Goal: Task Accomplishment & Management: Use online tool/utility

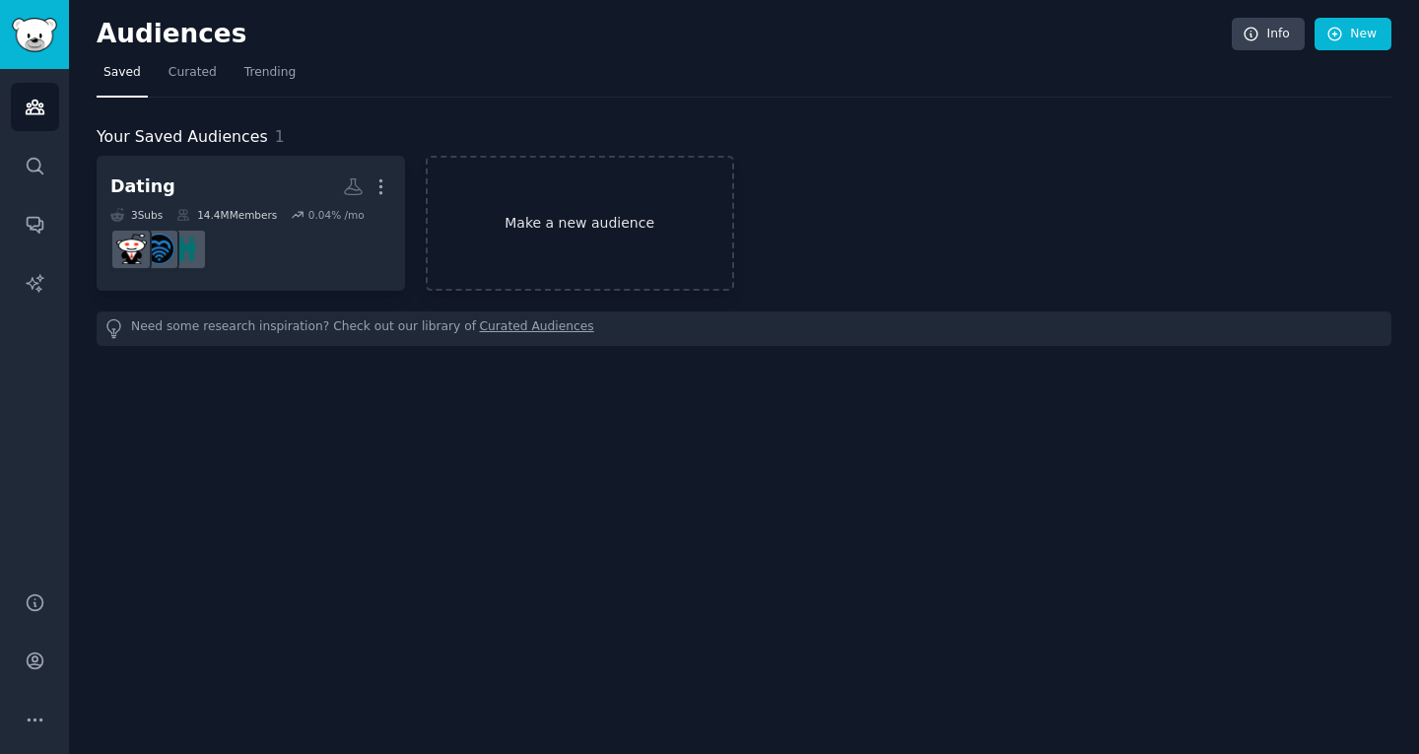
click at [655, 228] on link "Make a new audience" at bounding box center [580, 223] width 308 height 135
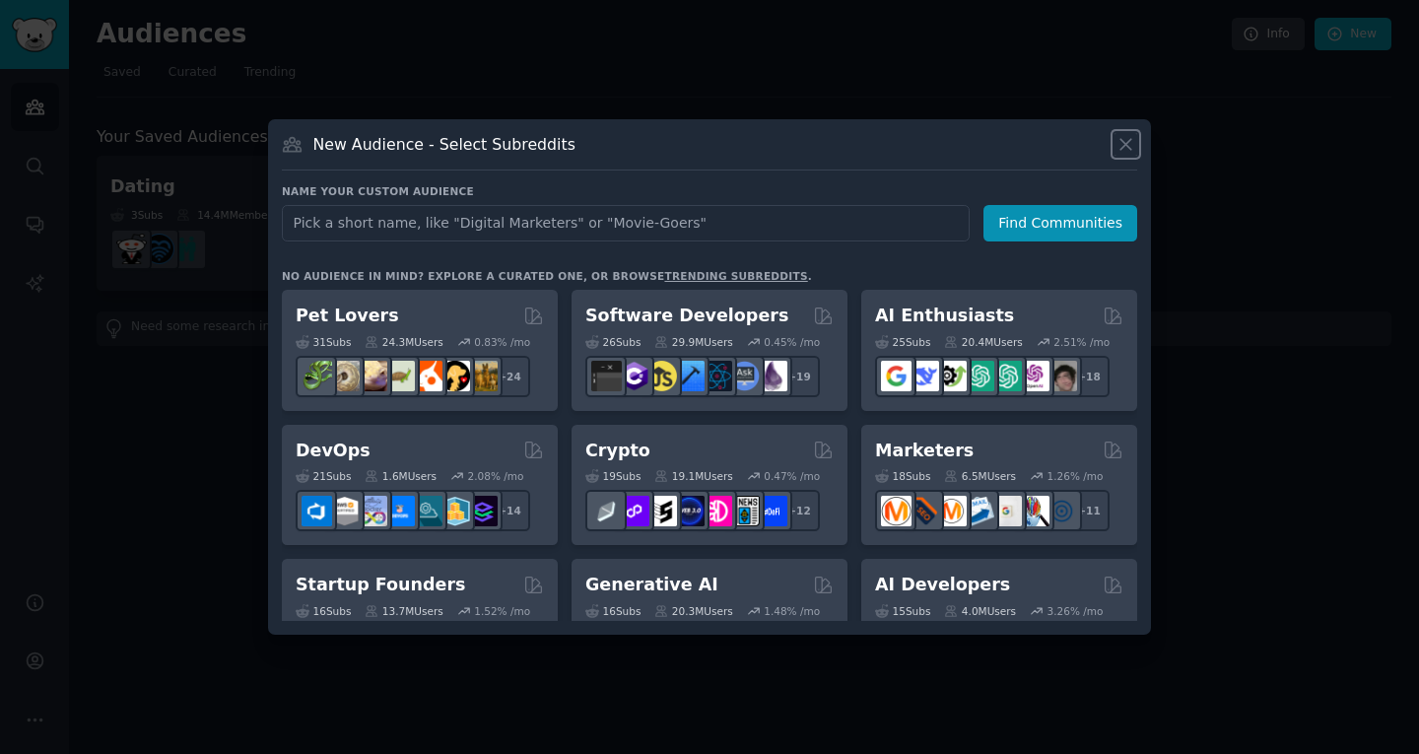
click at [1123, 152] on icon at bounding box center [1126, 144] width 21 height 21
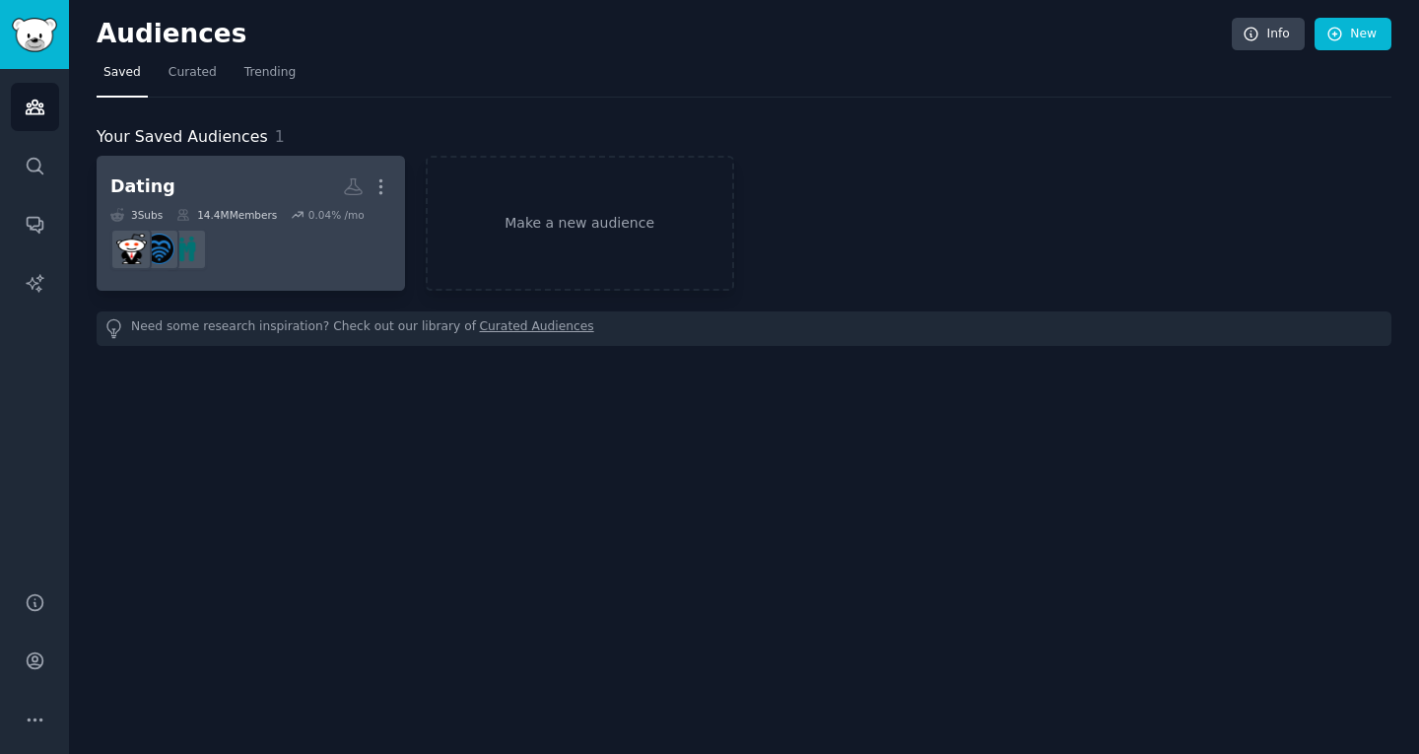
click at [306, 270] on dd at bounding box center [250, 249] width 281 height 55
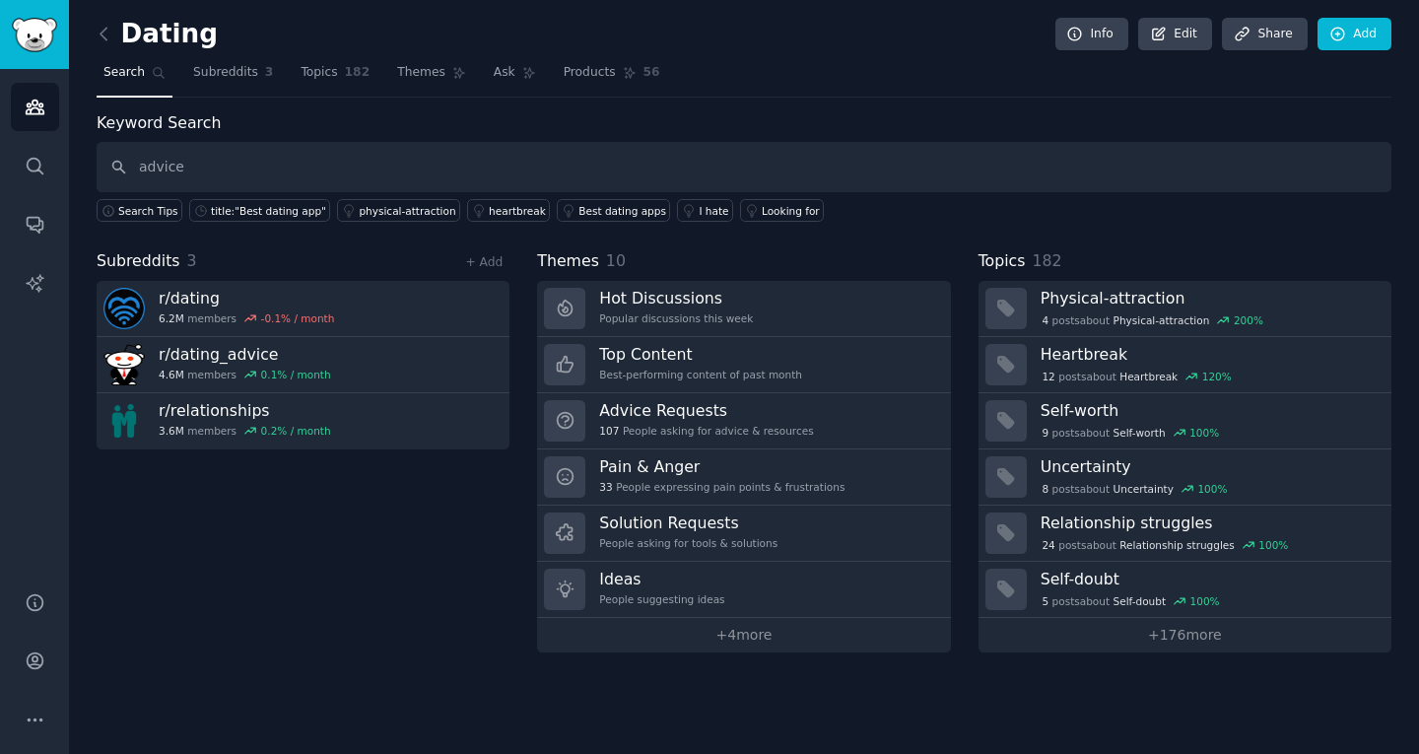
type input "advice"
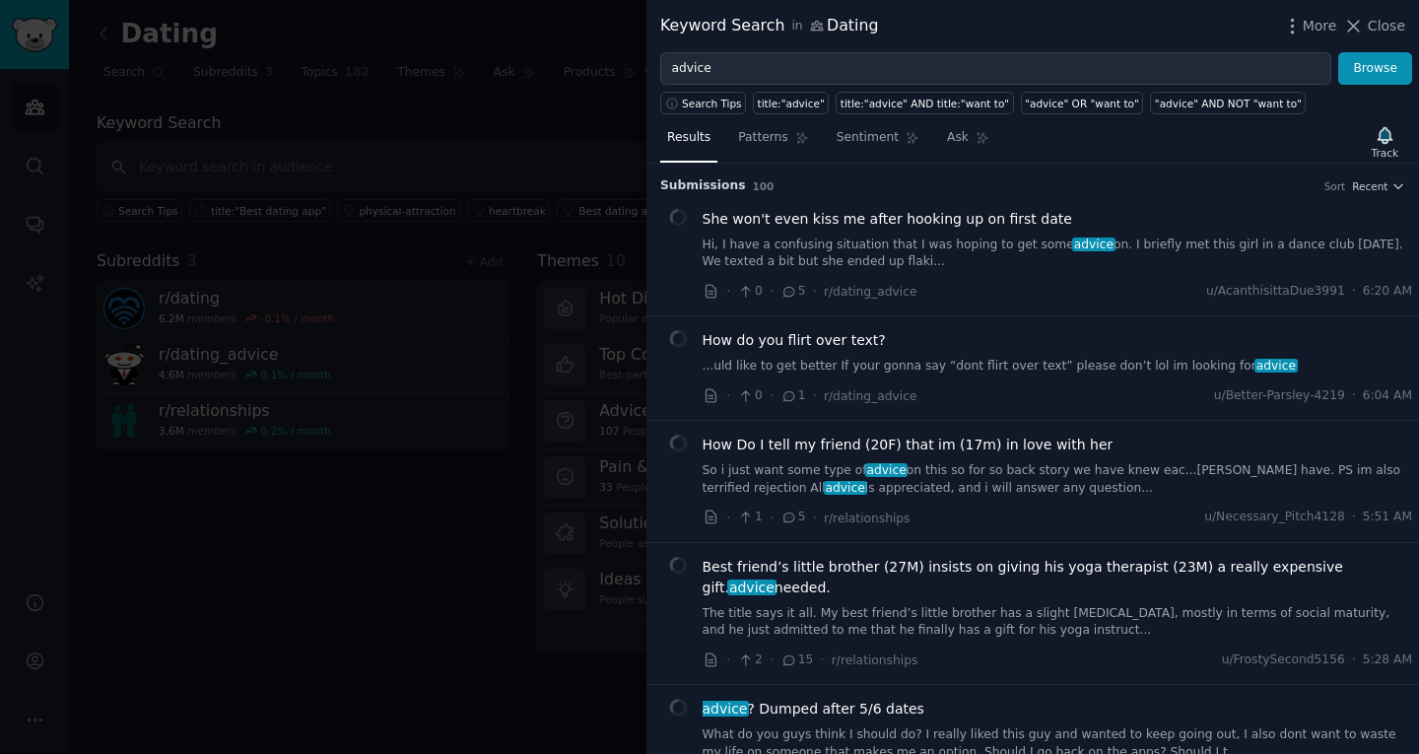
click at [352, 108] on div at bounding box center [709, 377] width 1419 height 754
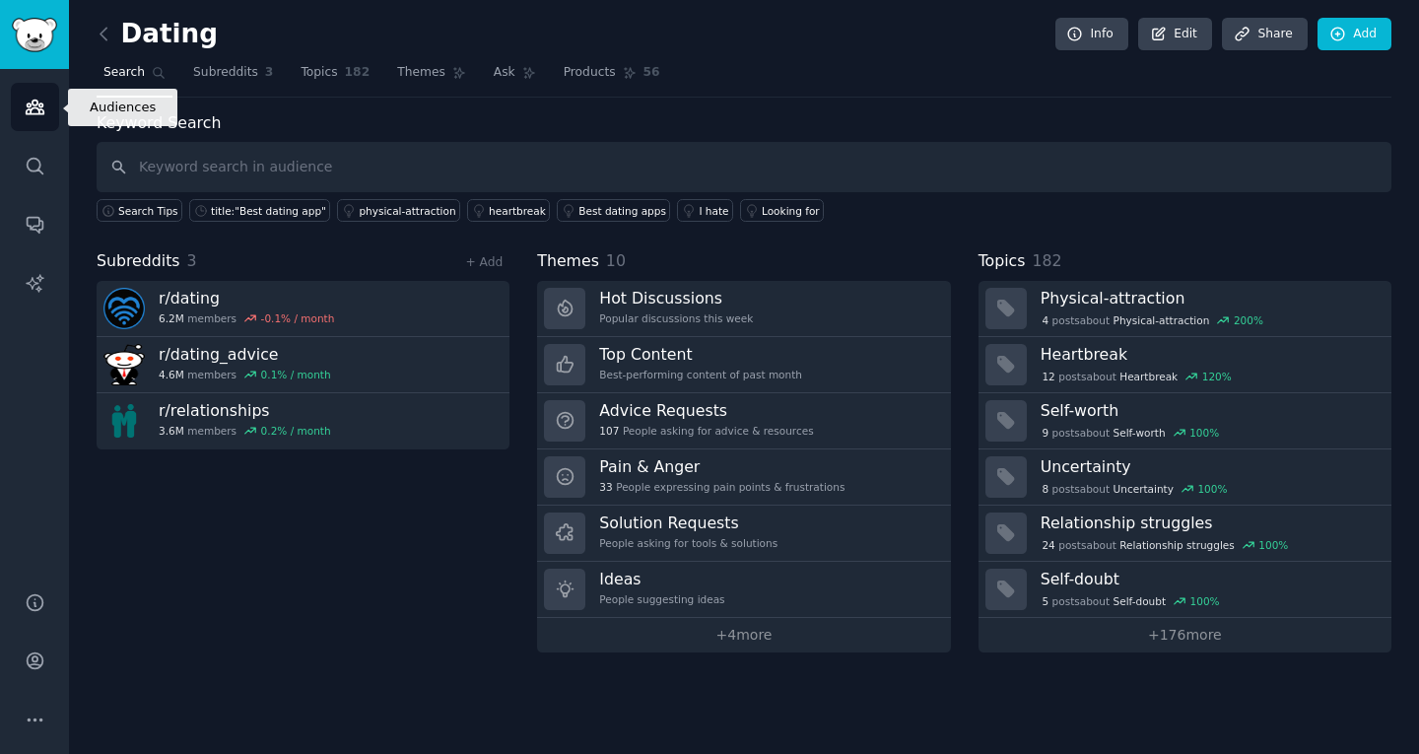
click at [38, 95] on link "Audiences" at bounding box center [35, 107] width 48 height 48
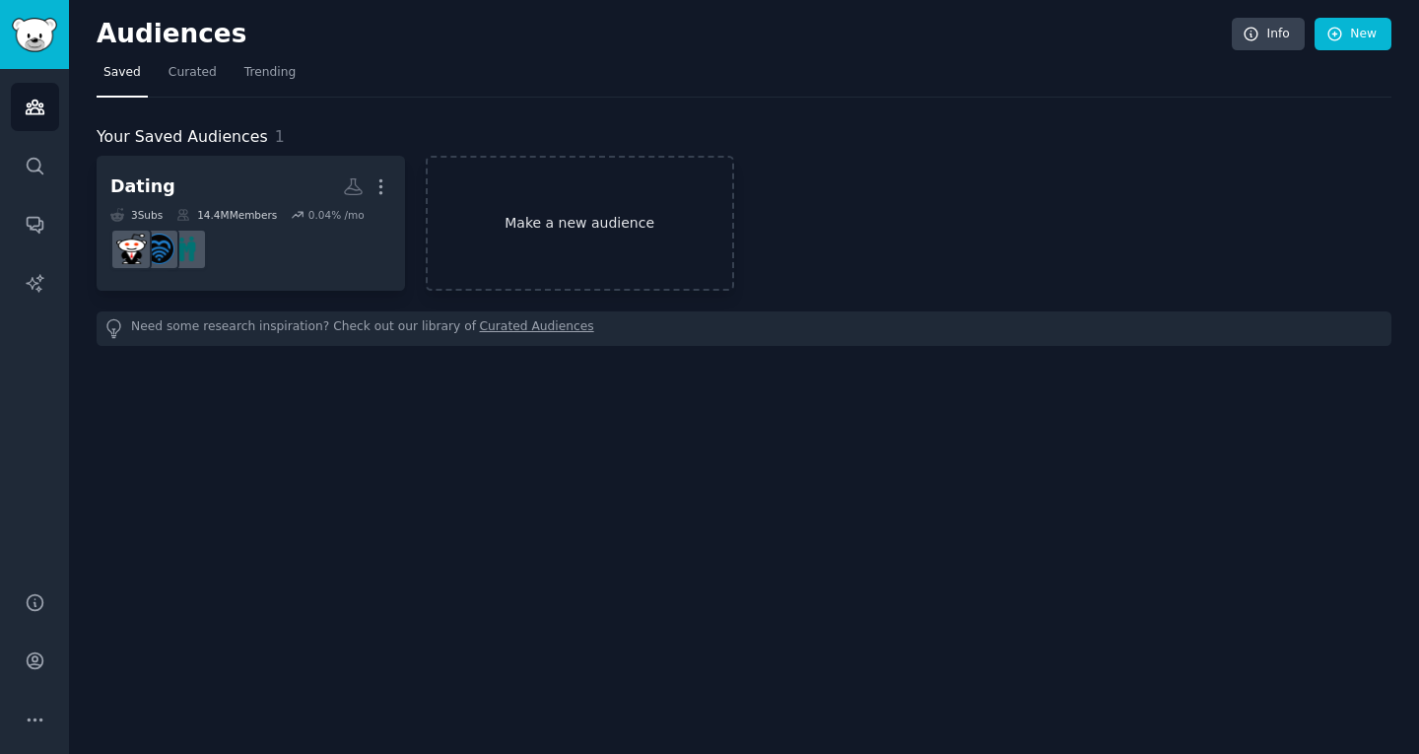
click at [643, 288] on link "Make a new audience" at bounding box center [580, 223] width 308 height 135
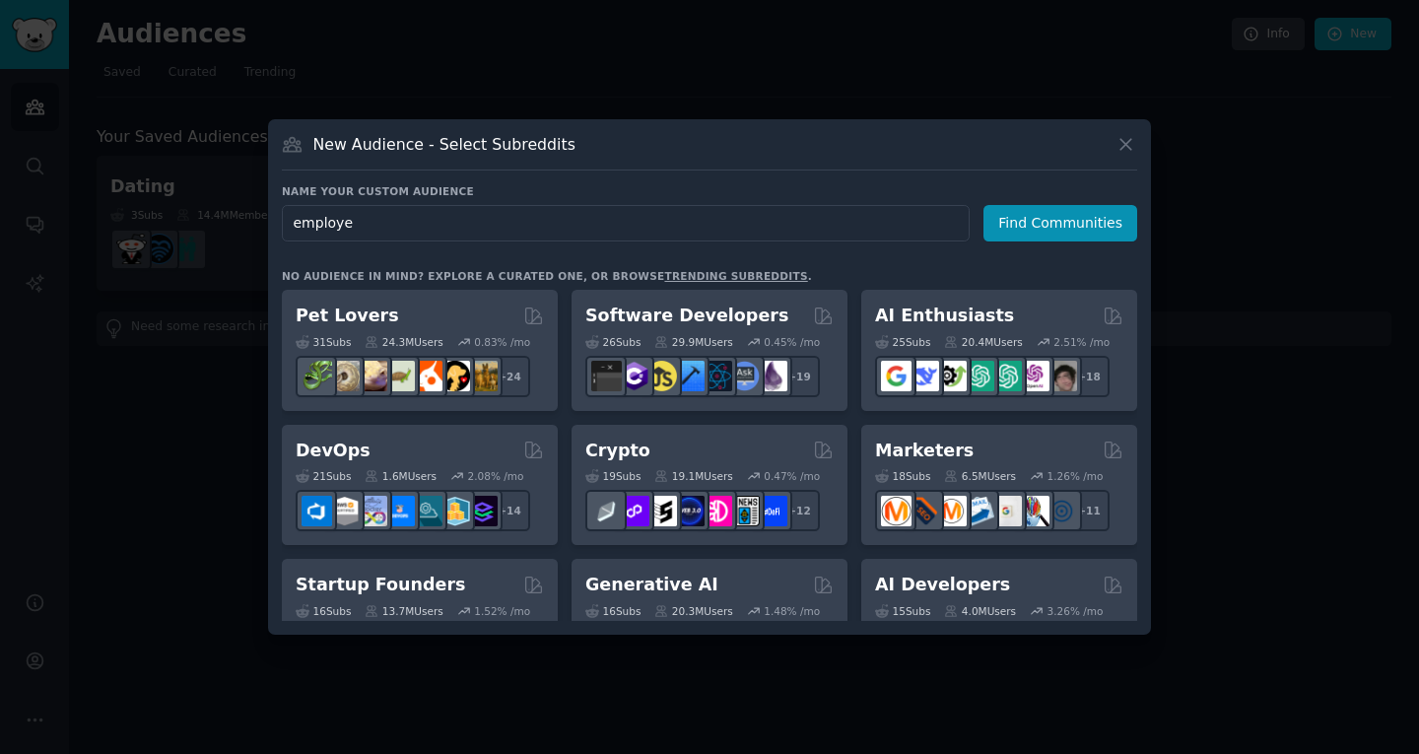
type input "employed"
click button "Find Communities" at bounding box center [1061, 223] width 154 height 36
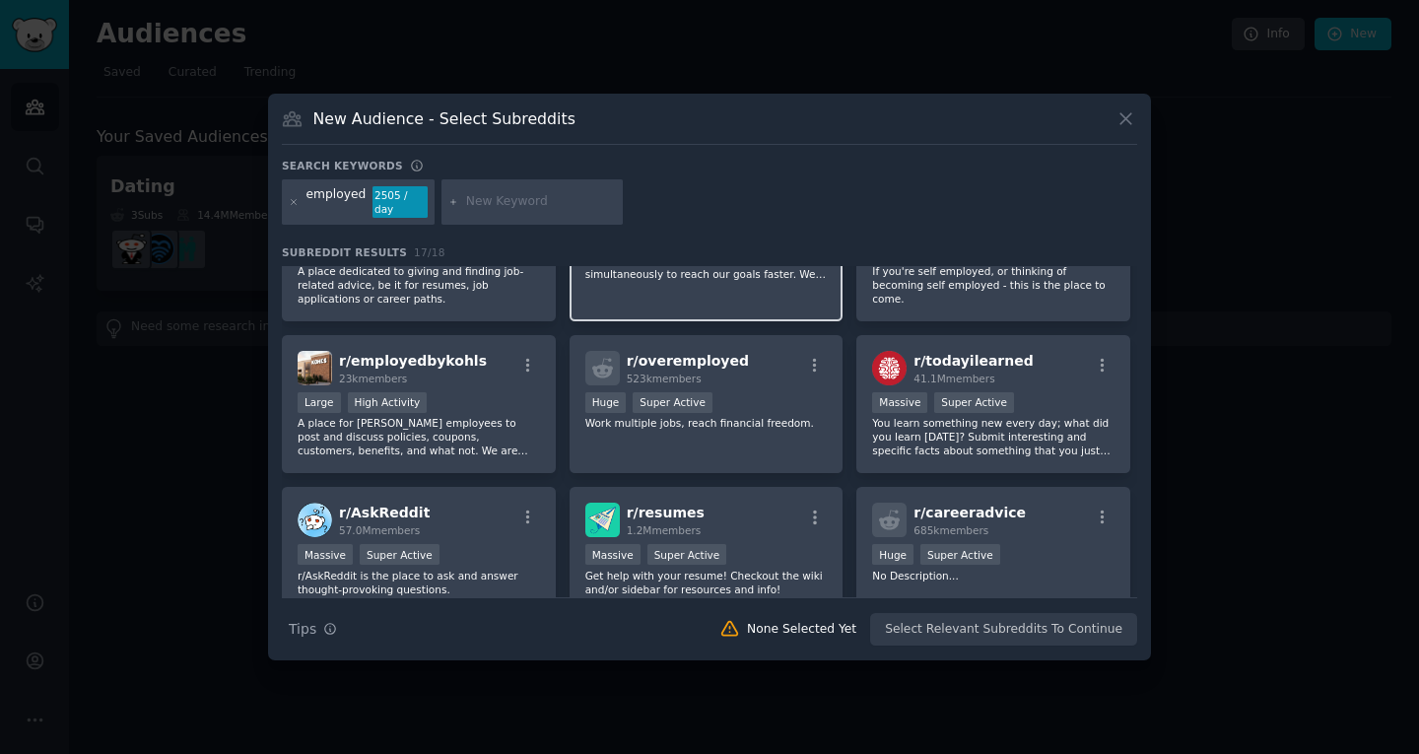
scroll to position [237, 0]
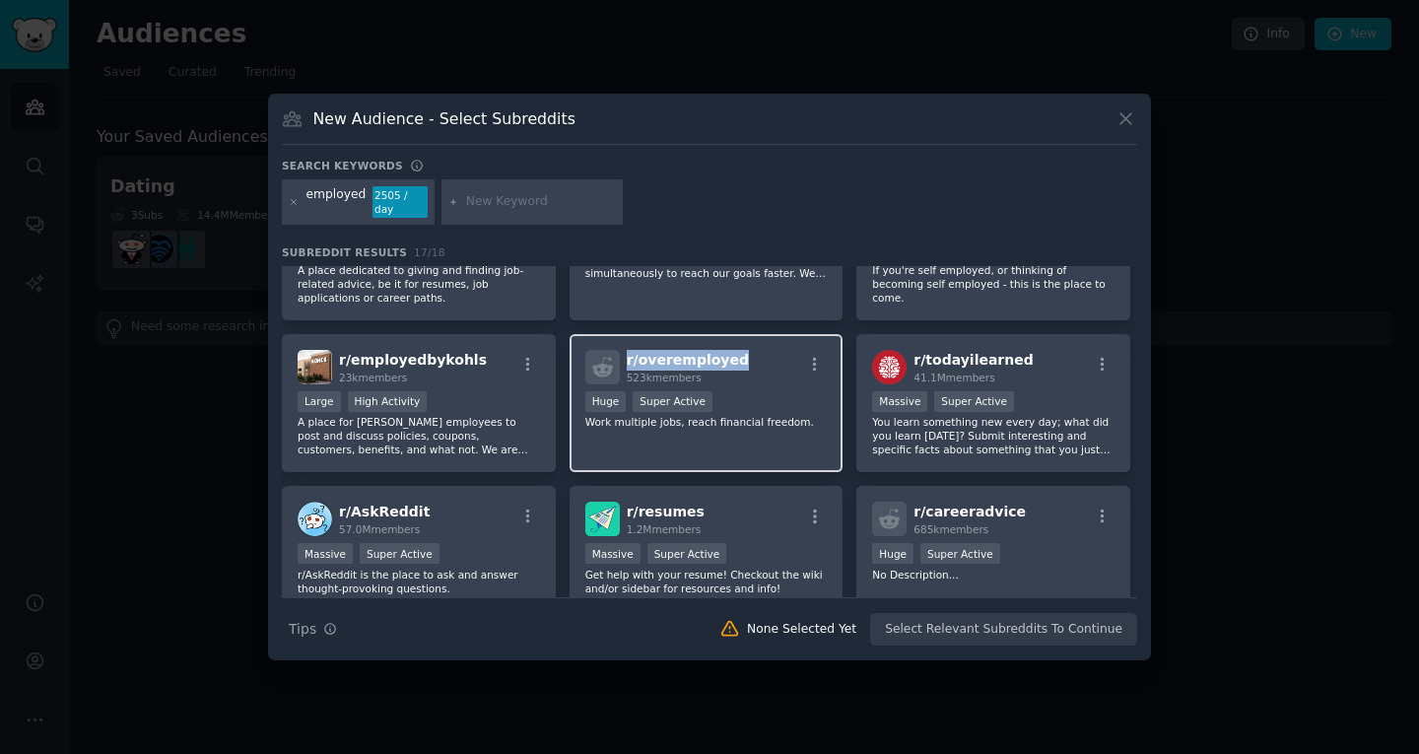
drag, startPoint x: 743, startPoint y: 351, endPoint x: 621, endPoint y: 350, distance: 122.2
click at [621, 350] on div "r/ overemployed 523k members" at bounding box center [706, 367] width 242 height 34
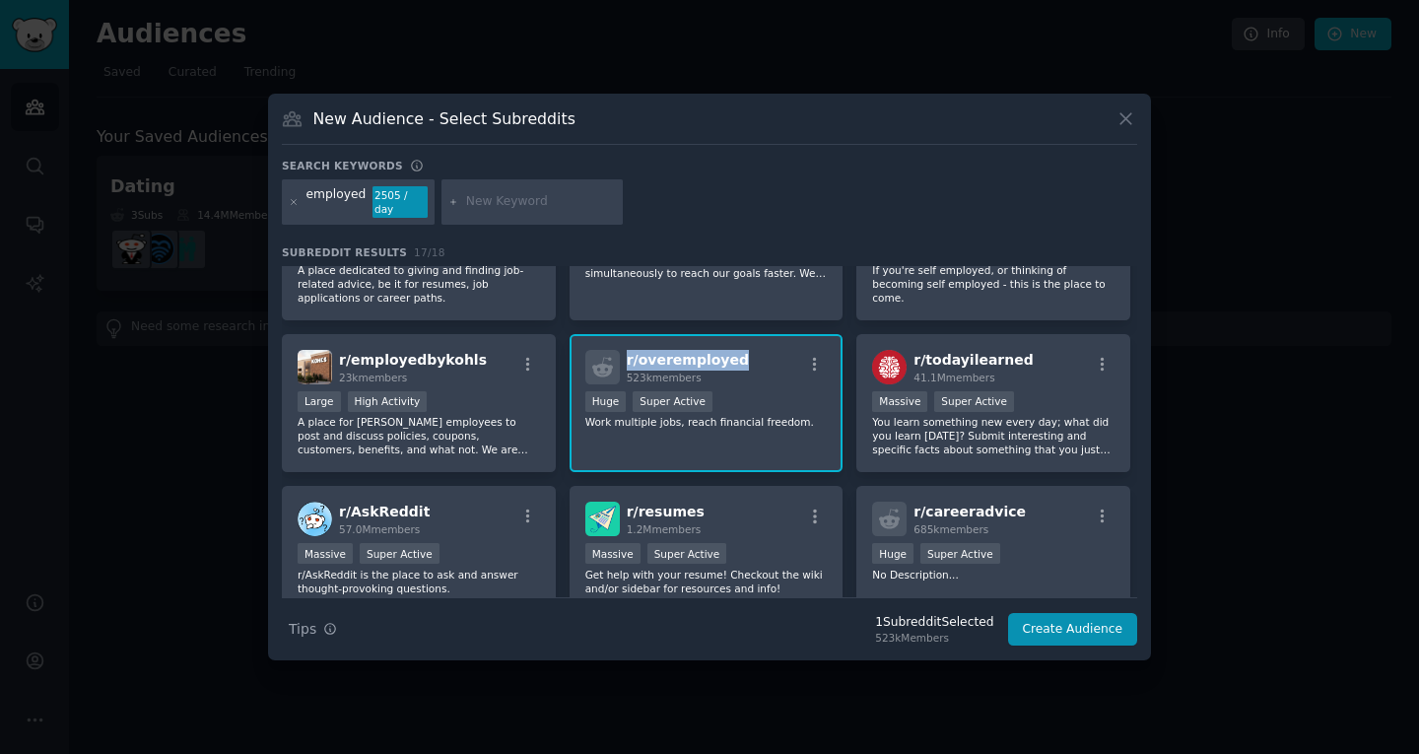
copy span "r/ overemployed"
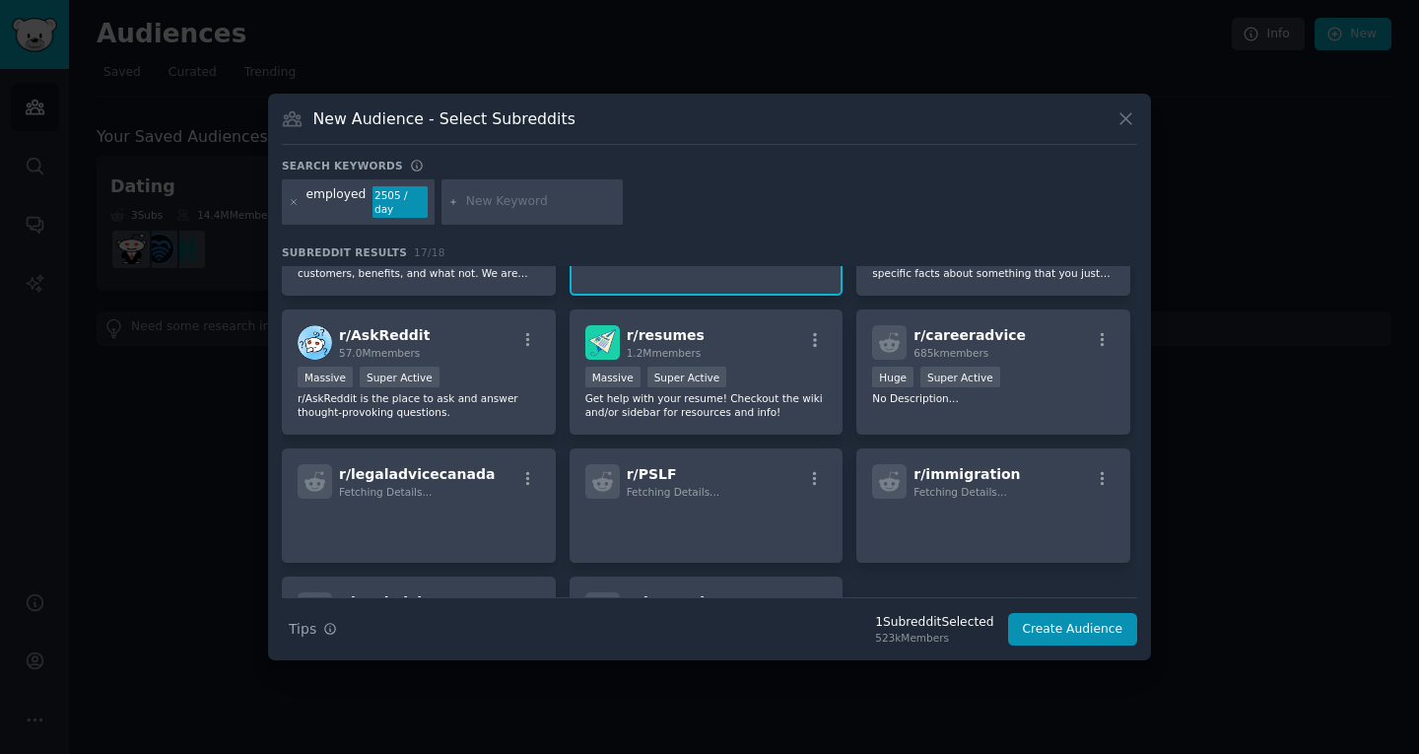
scroll to position [437, 0]
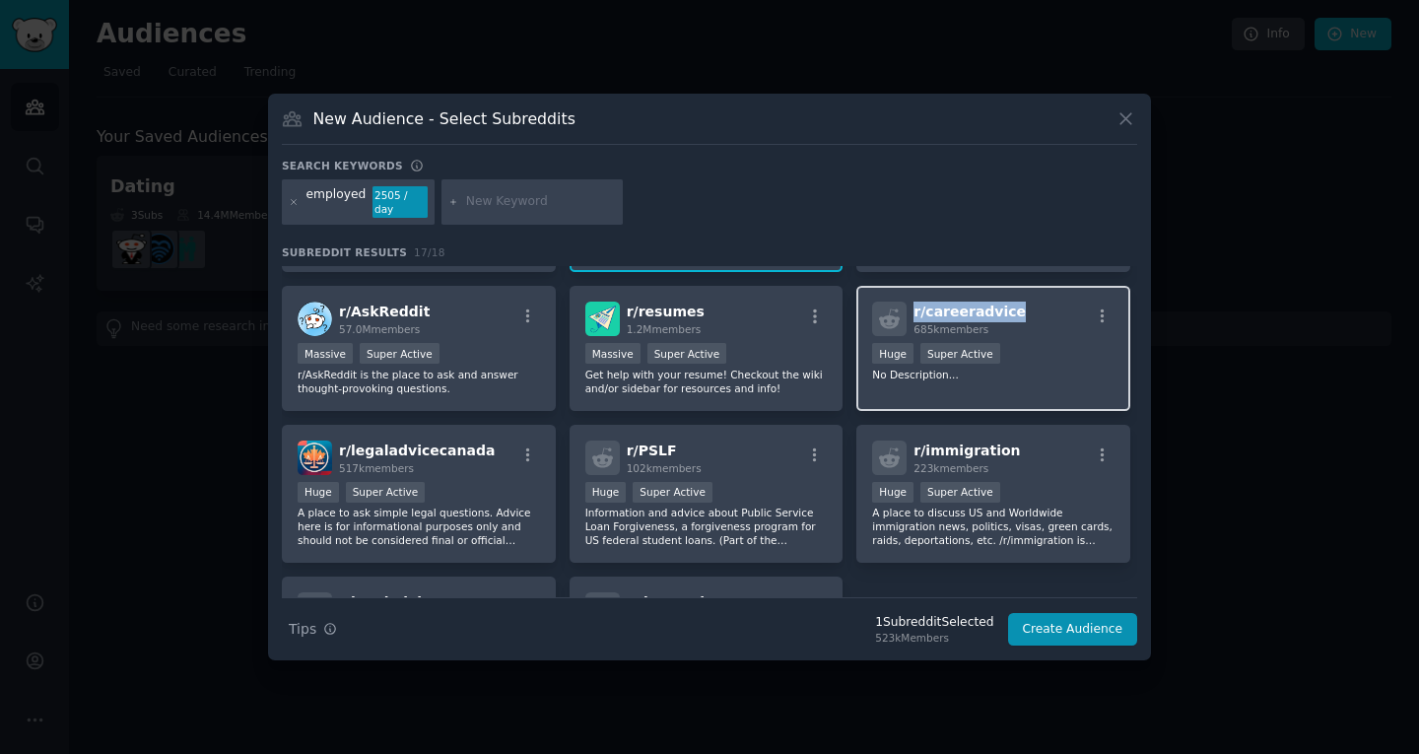
drag, startPoint x: 1022, startPoint y: 307, endPoint x: 911, endPoint y: 306, distance: 111.4
click at [911, 306] on div "r/ careeradvice 685k members" at bounding box center [993, 319] width 242 height 34
copy span "r/ careeradvice"
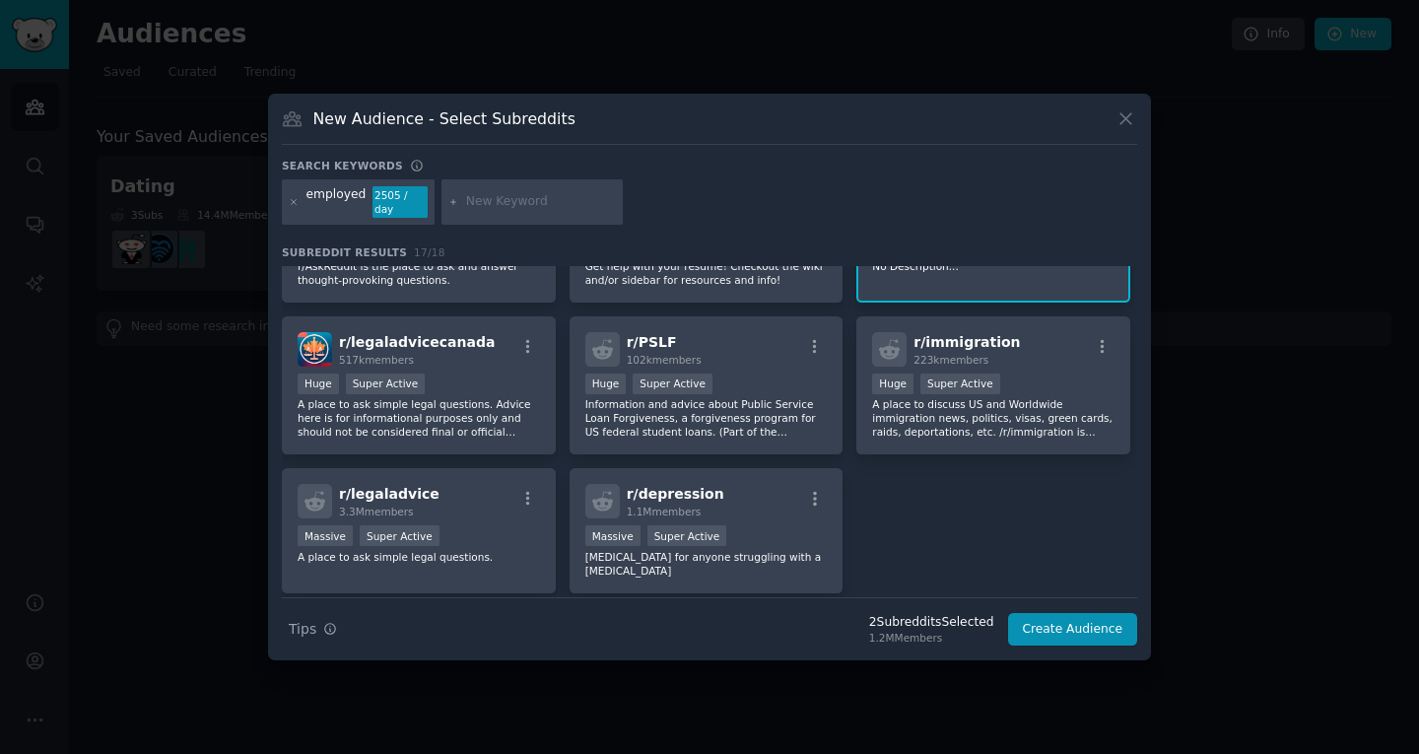
scroll to position [610, 0]
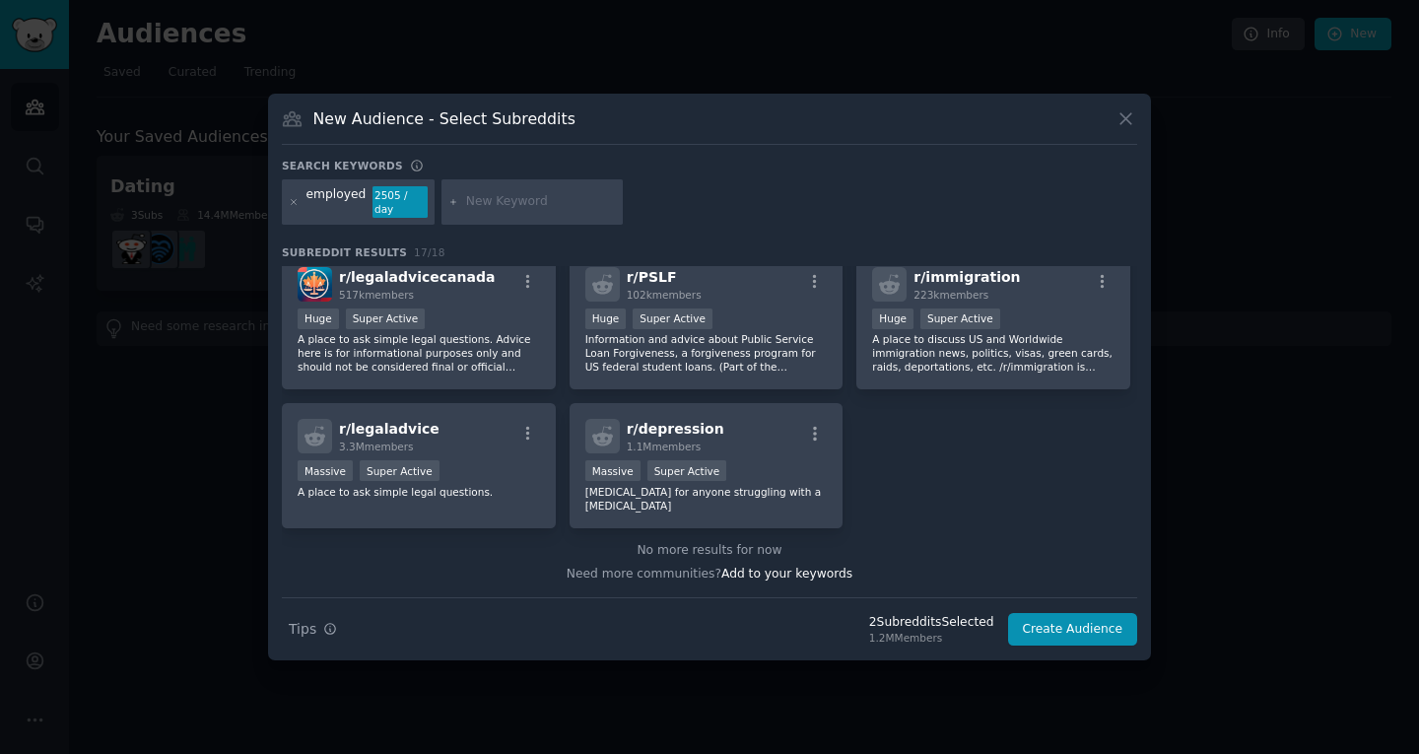
click at [452, 210] on div at bounding box center [532, 201] width 181 height 45
click at [300, 200] on div "employed 2505 / day" at bounding box center [358, 201] width 153 height 45
click at [297, 201] on icon at bounding box center [294, 202] width 11 height 11
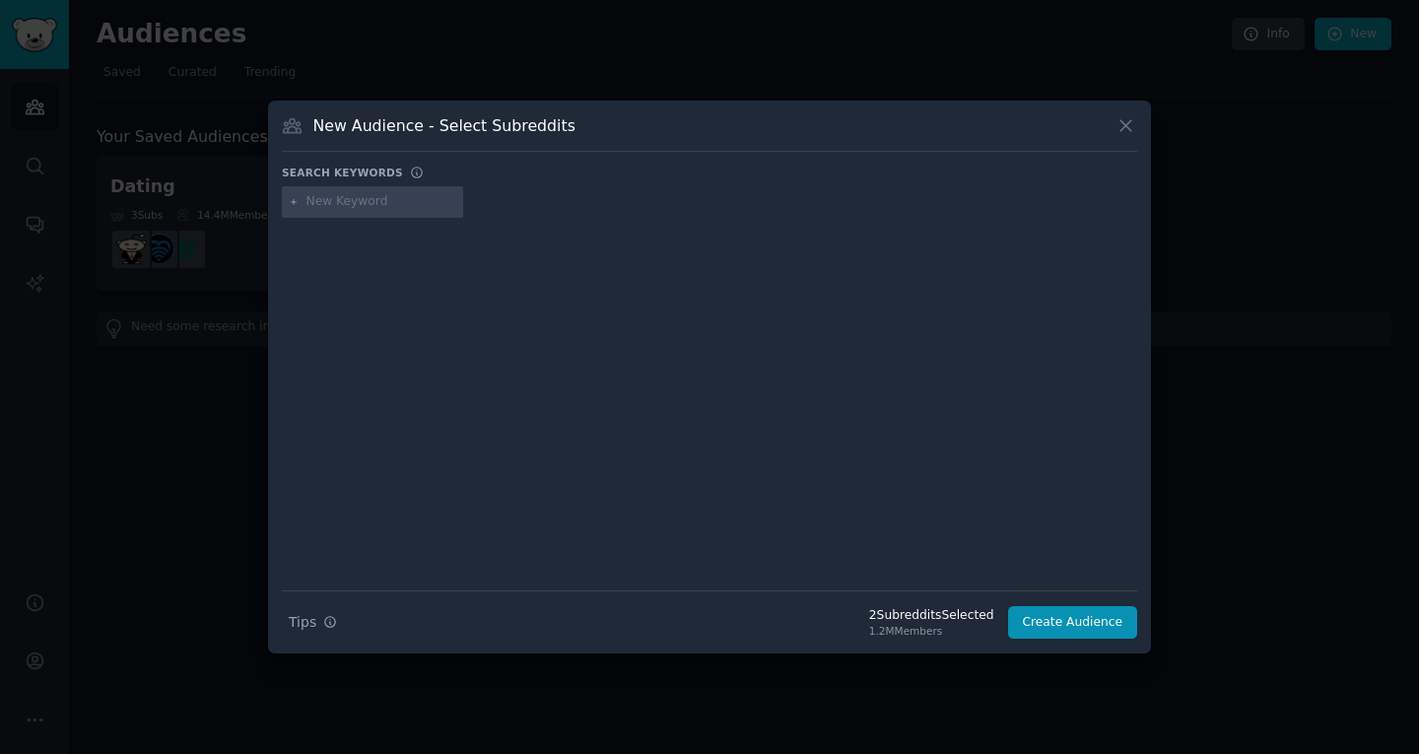
click at [357, 197] on input "text" at bounding box center [382, 202] width 150 height 18
type input "talkinh"
click at [354, 201] on div at bounding box center [381, 202] width 55 height 18
click at [347, 201] on div "talkinh" at bounding box center [349, 202] width 134 height 32
click at [339, 201] on div "talkinh" at bounding box center [349, 202] width 134 height 32
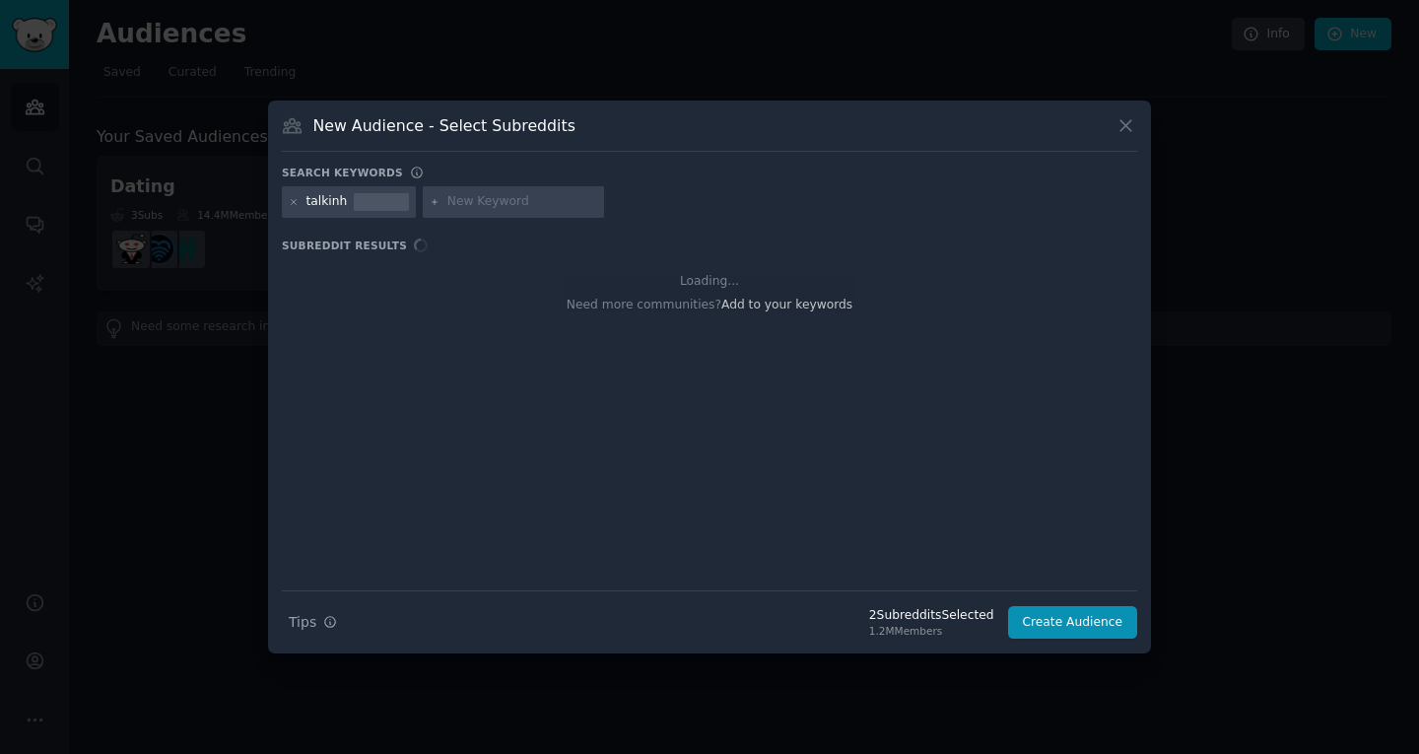
click at [339, 201] on div "talkinh" at bounding box center [327, 202] width 41 height 18
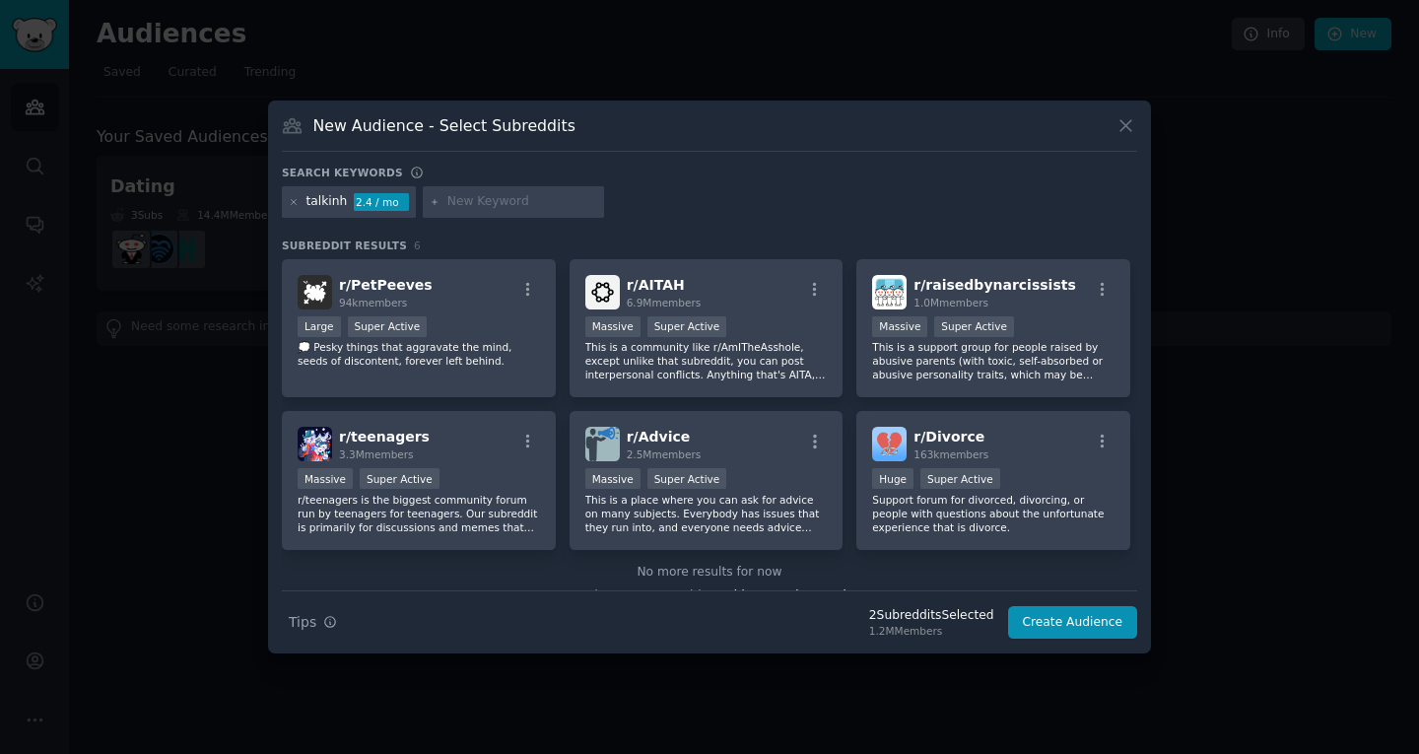
click at [299, 203] on div "talkinh 2.4 / mo" at bounding box center [349, 202] width 134 height 32
click at [295, 203] on icon at bounding box center [294, 201] width 5 height 5
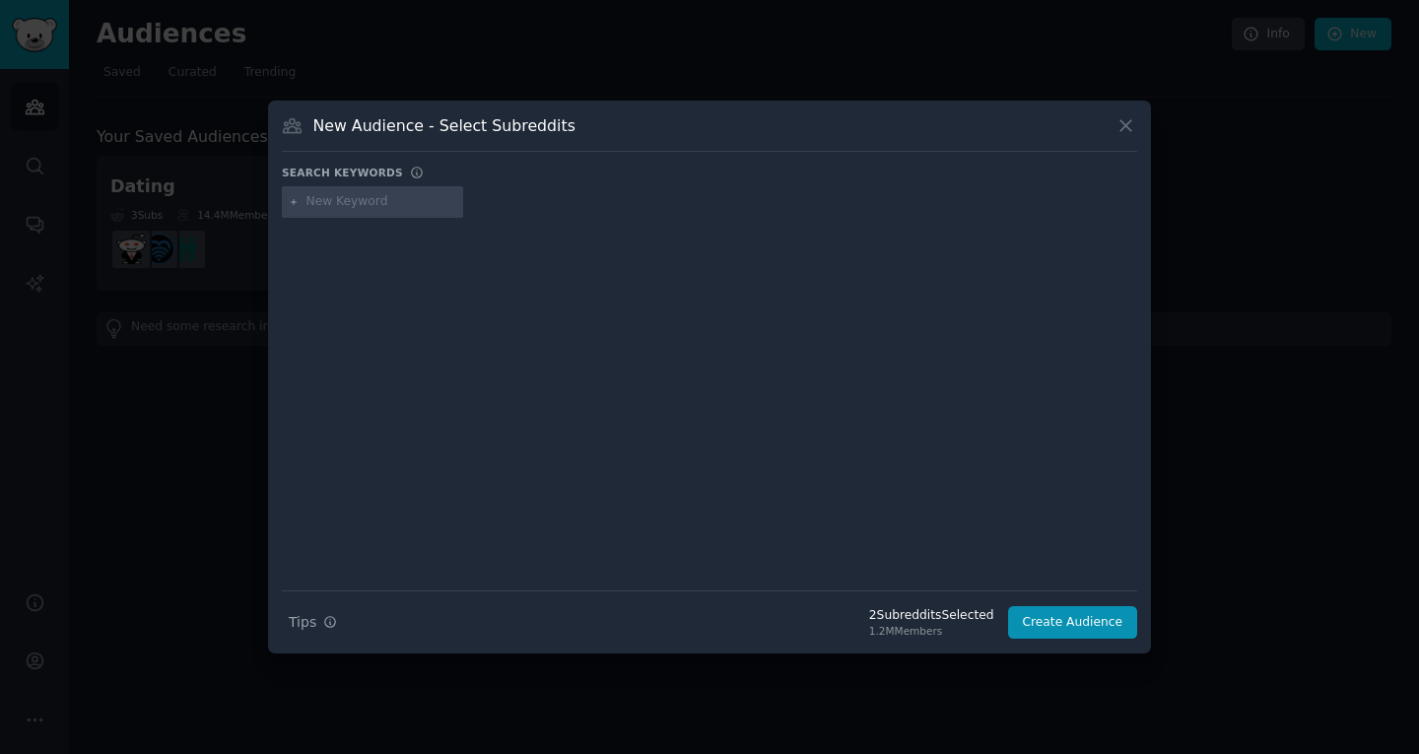
click at [352, 198] on input "text" at bounding box center [382, 202] width 150 height 18
type input "talking"
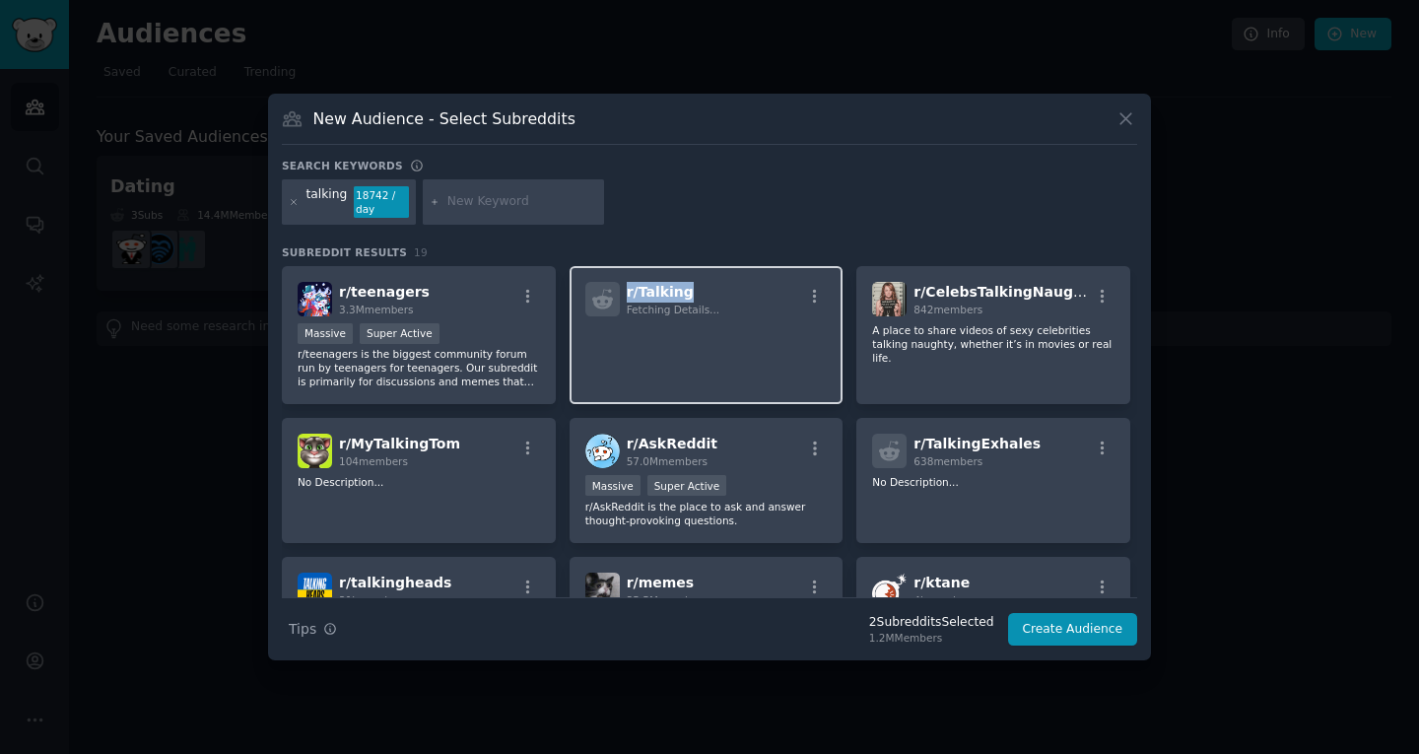
drag, startPoint x: 702, startPoint y: 287, endPoint x: 621, endPoint y: 285, distance: 80.8
click at [621, 285] on div "r/ Talking Fetching Details..." at bounding box center [706, 299] width 242 height 34
copy span "r/ Talking"
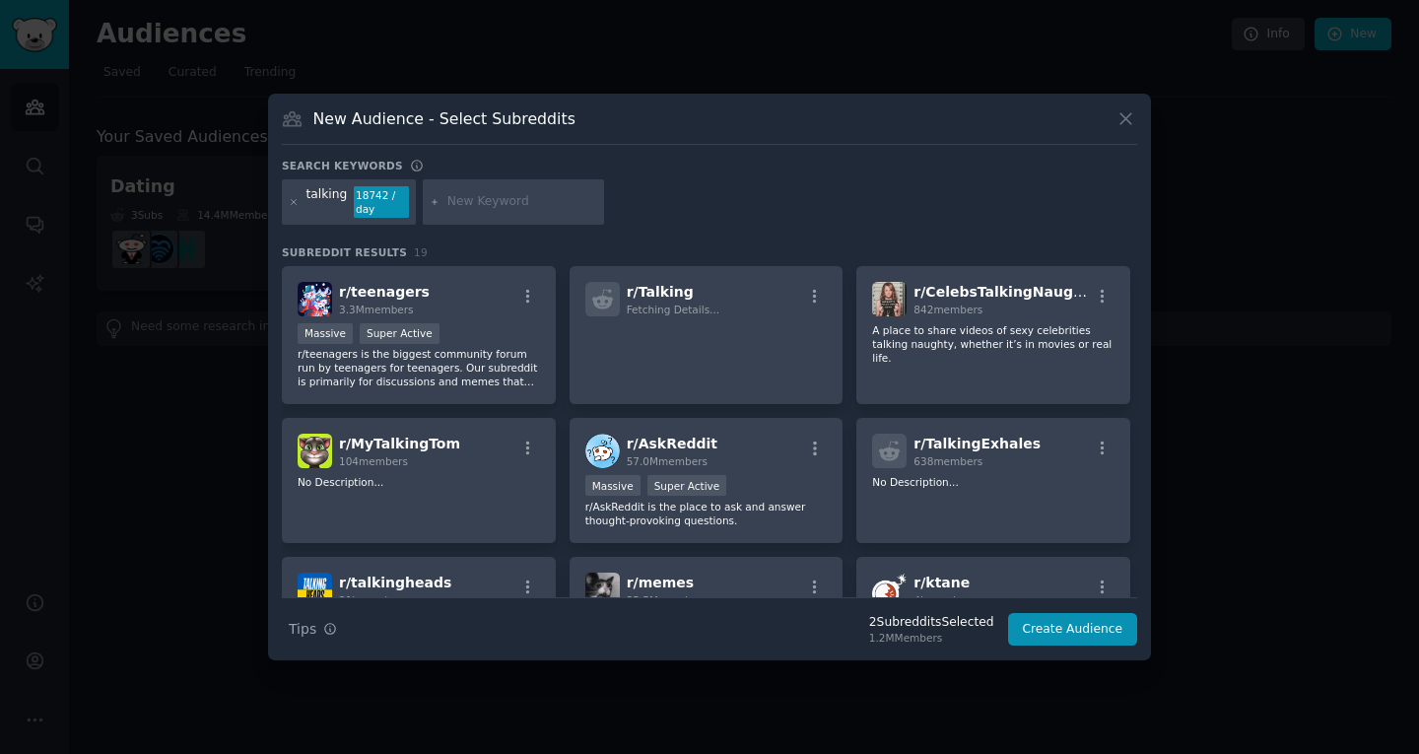
click at [449, 215] on div at bounding box center [513, 201] width 181 height 45
click at [472, 194] on input "text" at bounding box center [522, 202] width 150 height 18
type input "conversation"
click at [295, 208] on div at bounding box center [294, 202] width 11 height 32
click at [295, 203] on icon at bounding box center [294, 202] width 11 height 11
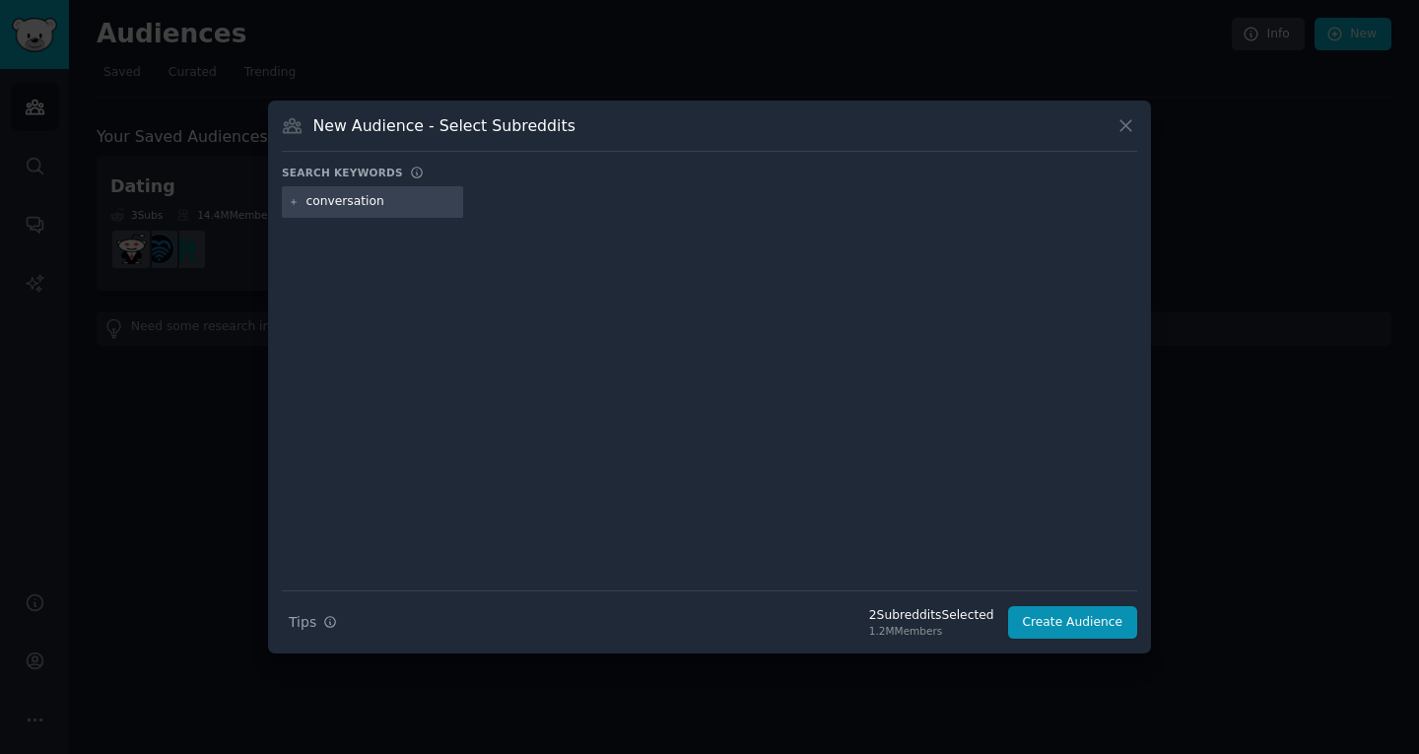
click at [396, 207] on input "conversation" at bounding box center [382, 202] width 150 height 18
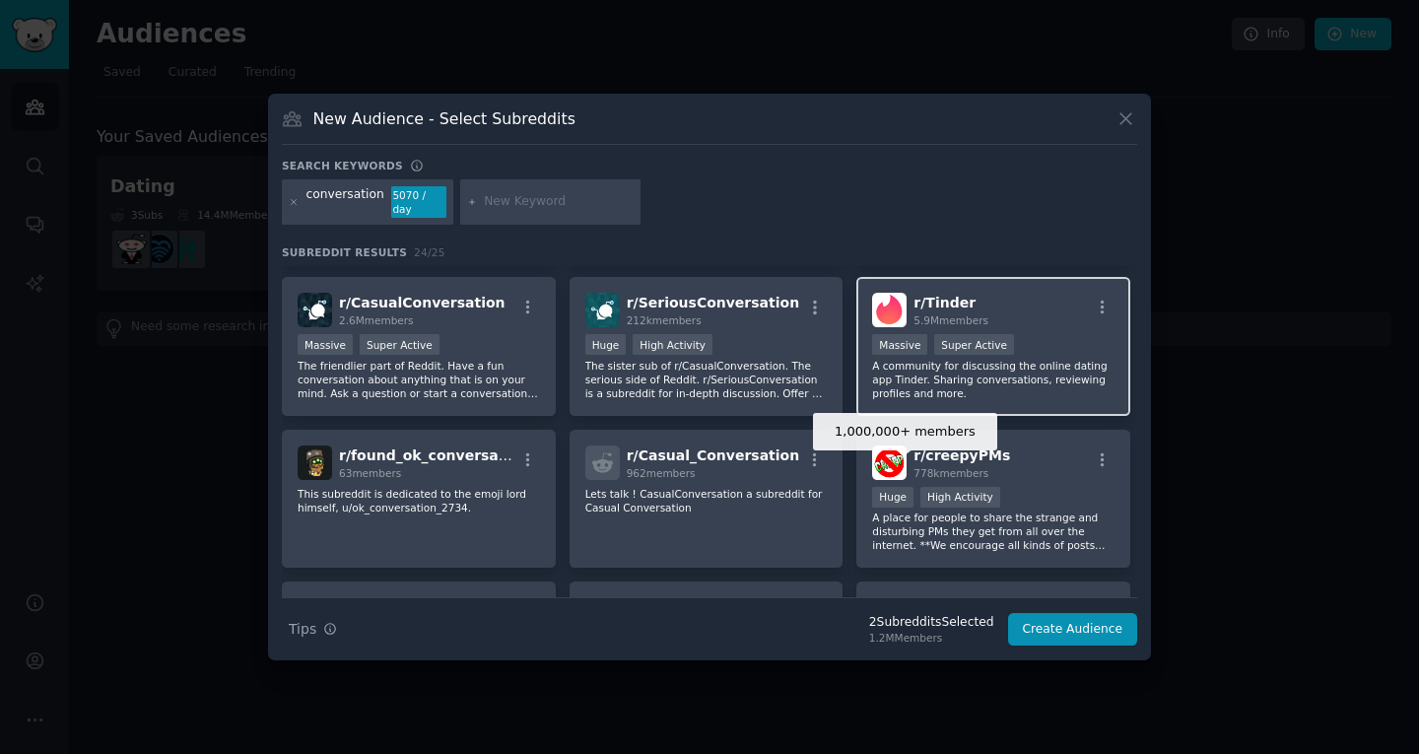
scroll to position [143, 0]
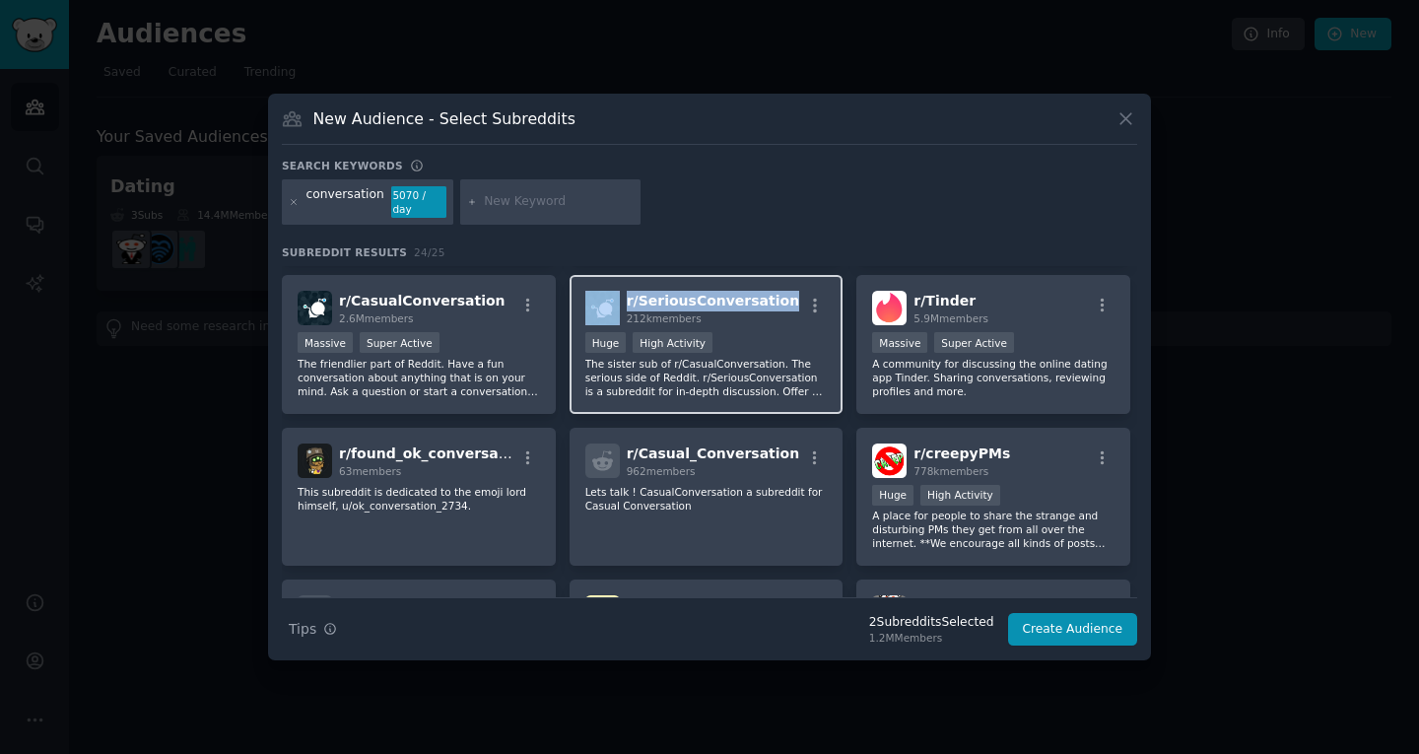
drag, startPoint x: 775, startPoint y: 294, endPoint x: 624, endPoint y: 294, distance: 150.8
click at [624, 294] on div "r/ SeriousConversation 212k members" at bounding box center [706, 308] width 242 height 34
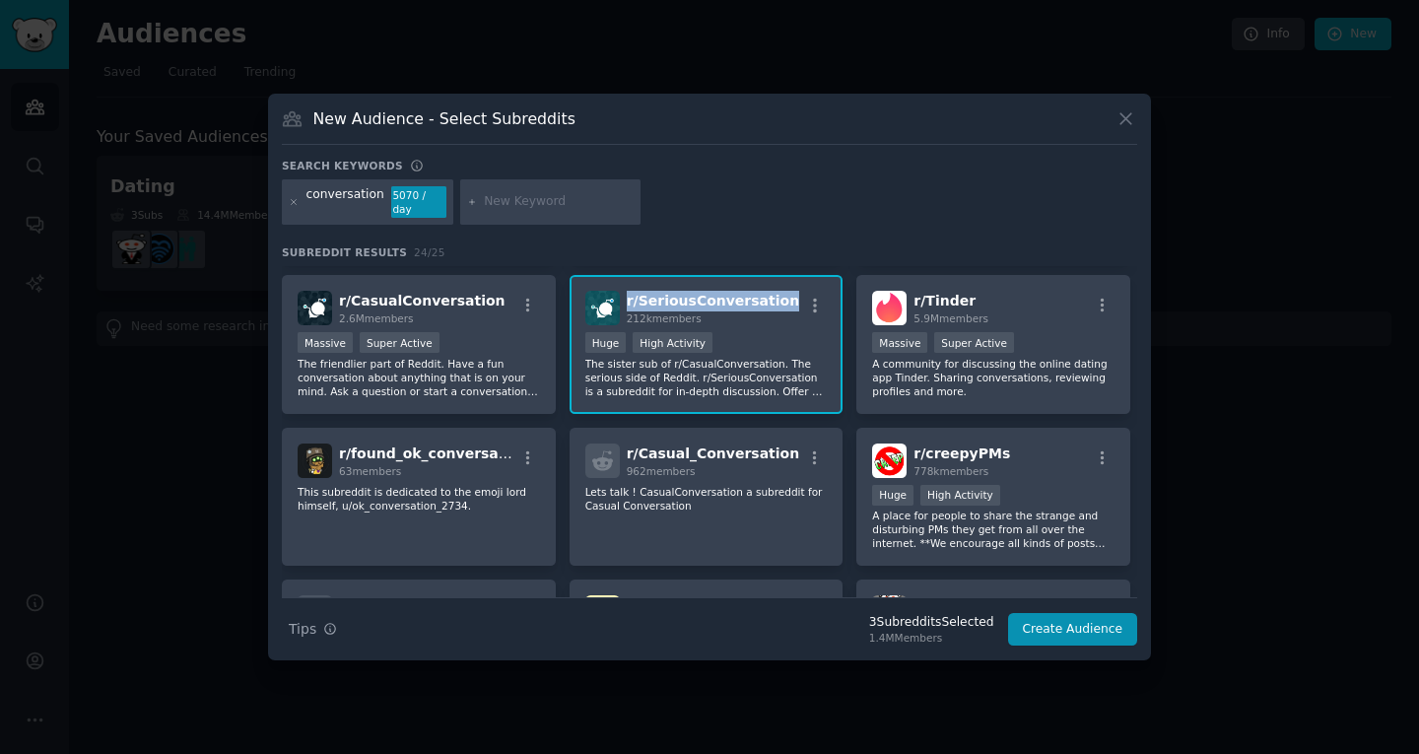
copy span "r/ SeriousConversation"
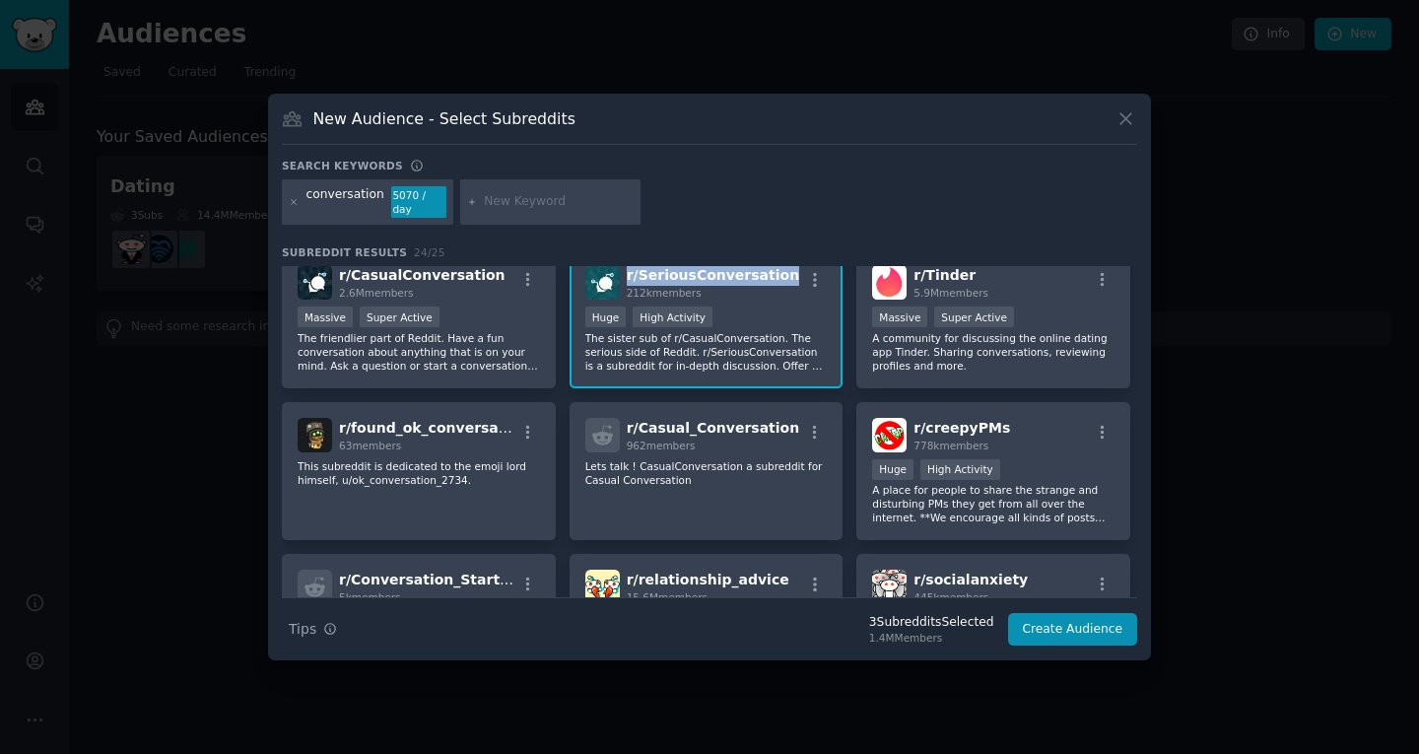
scroll to position [170, 0]
click at [296, 205] on icon at bounding box center [294, 202] width 11 height 11
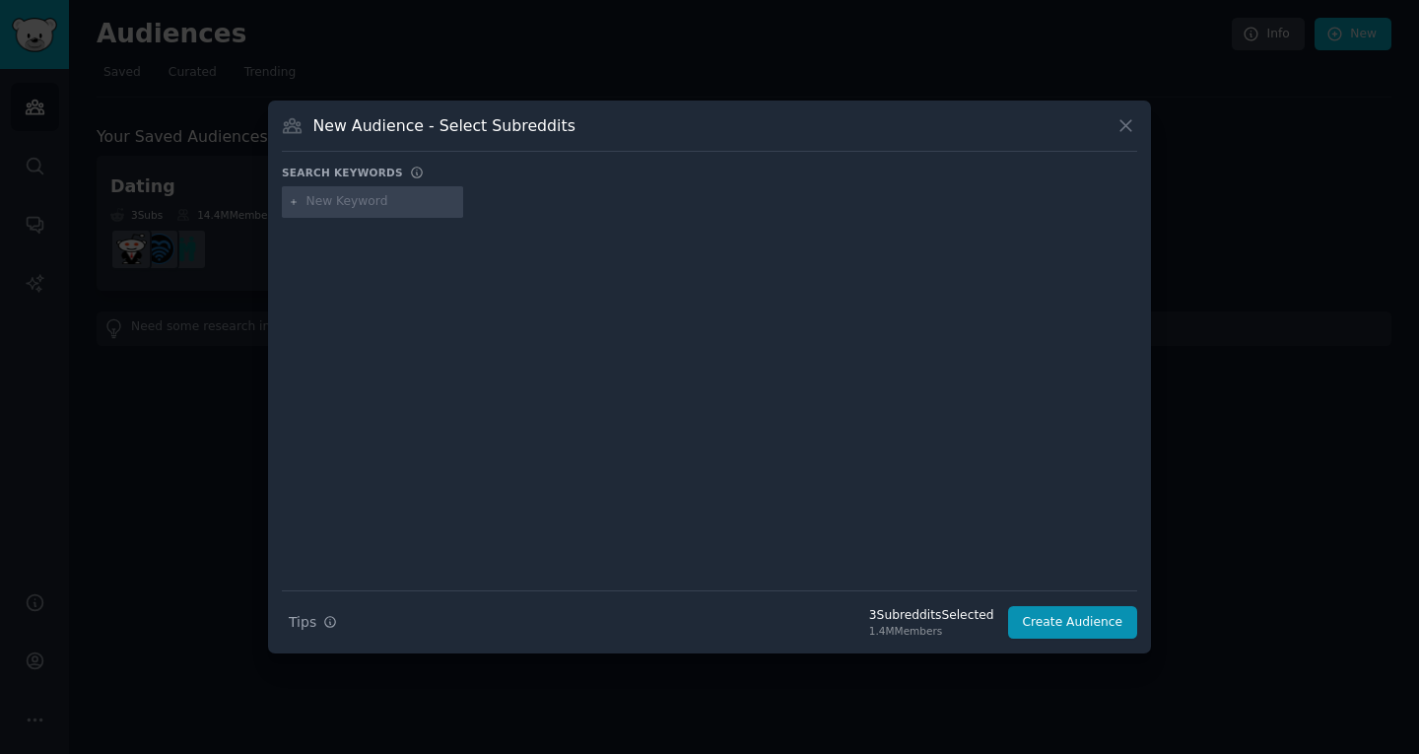
click at [338, 199] on input "text" at bounding box center [382, 202] width 150 height 18
type input "dating app"
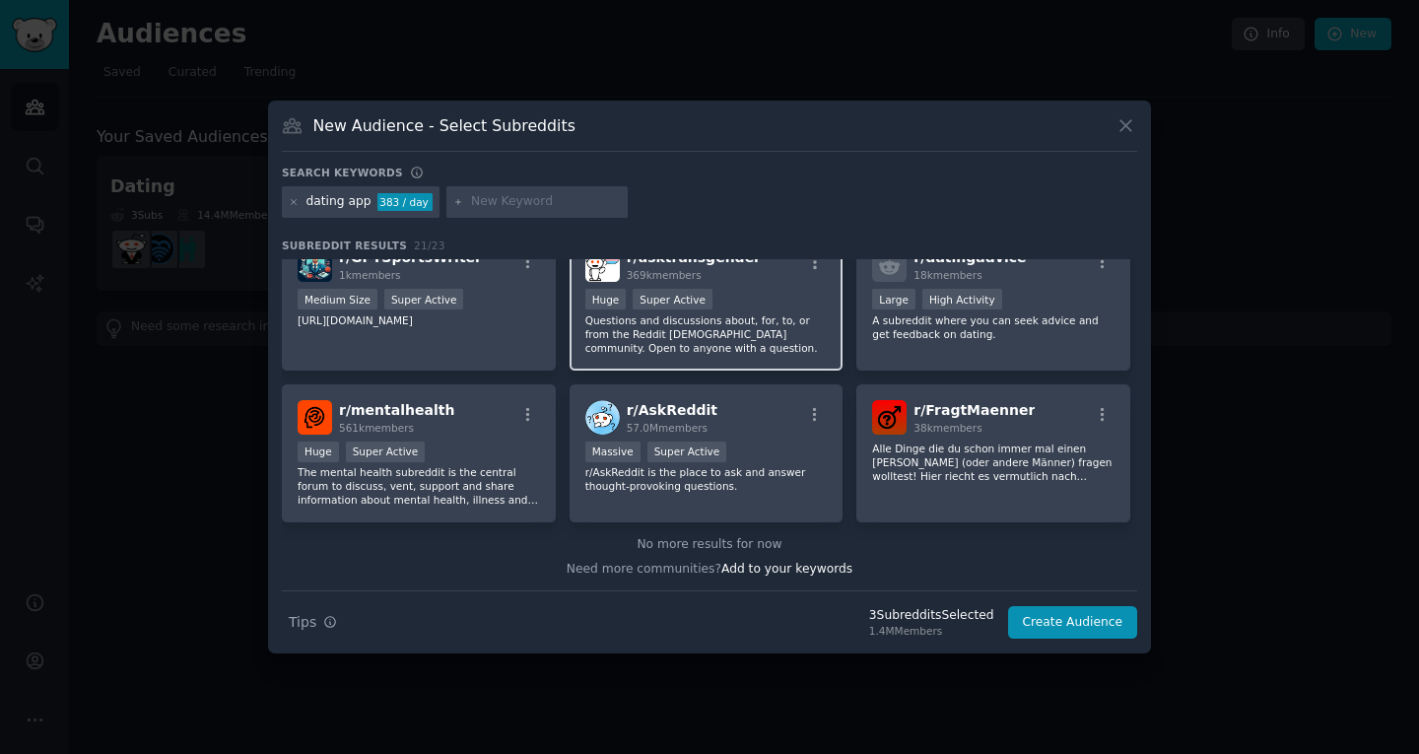
scroll to position [789, 0]
